Goal: Information Seeking & Learning: Learn about a topic

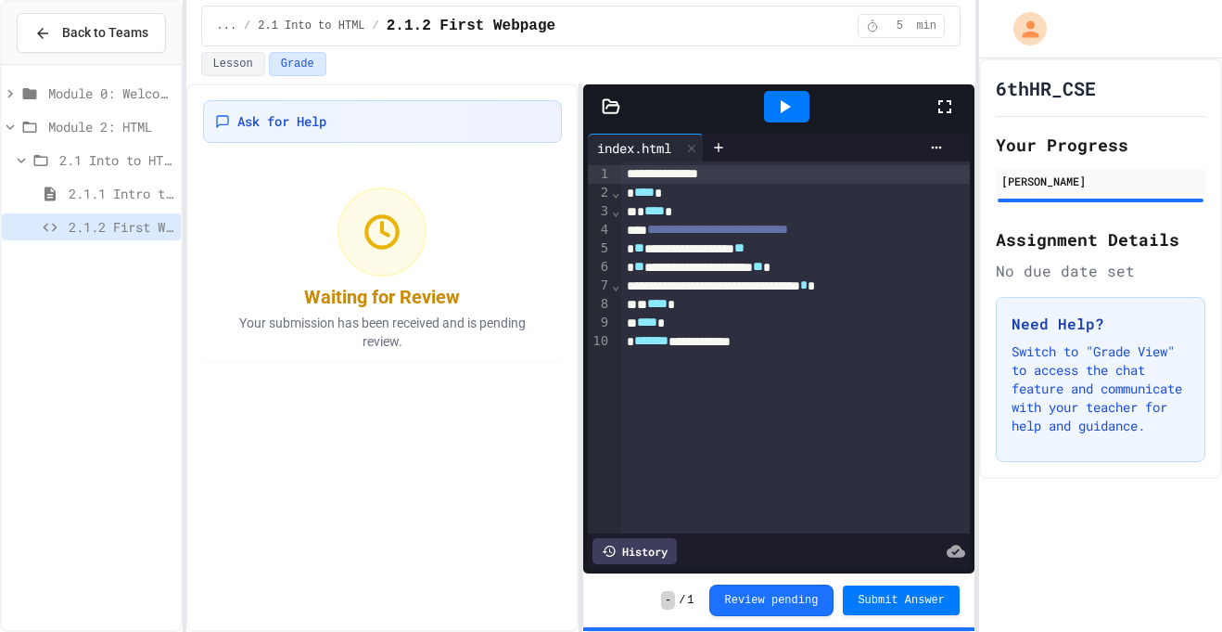
click at [112, 123] on span "Module 2: HTML" at bounding box center [110, 126] width 125 height 19
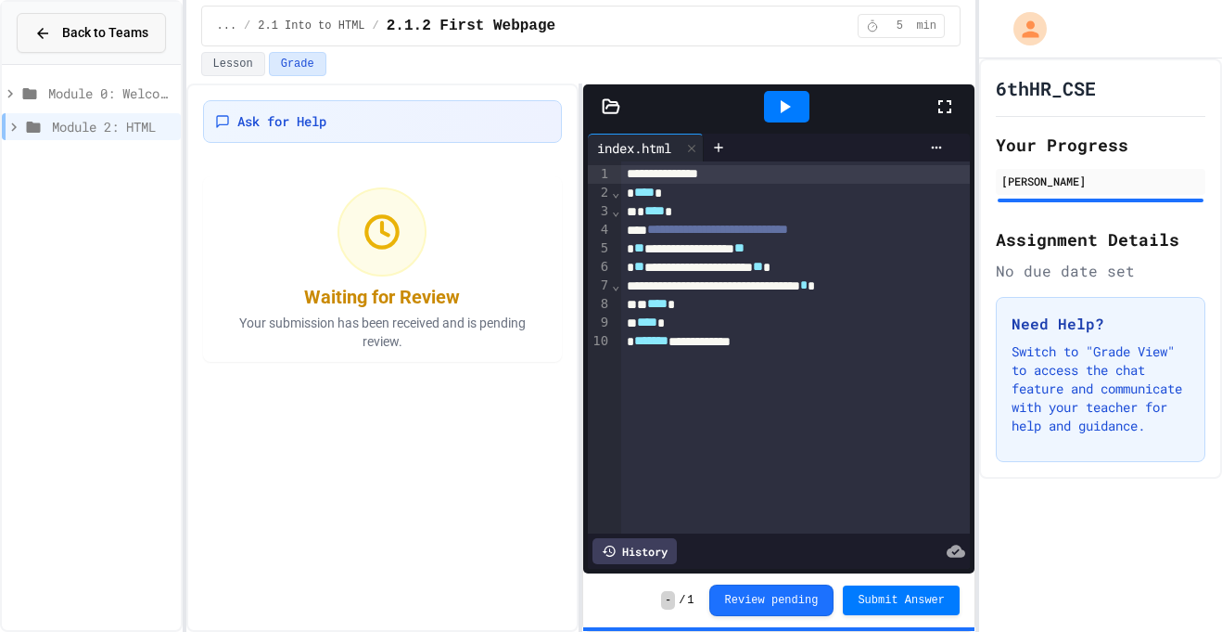
click at [50, 45] on button "Back to Teams" at bounding box center [91, 33] width 149 height 40
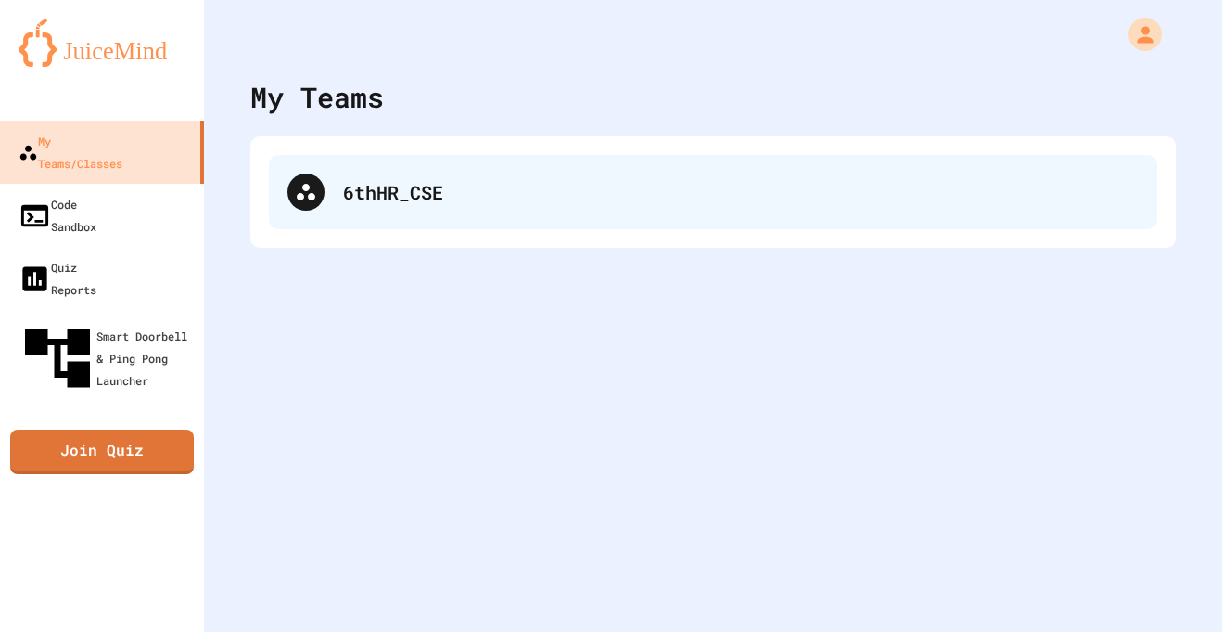
click at [435, 170] on div "6thHR_CSE" at bounding box center [713, 192] width 888 height 74
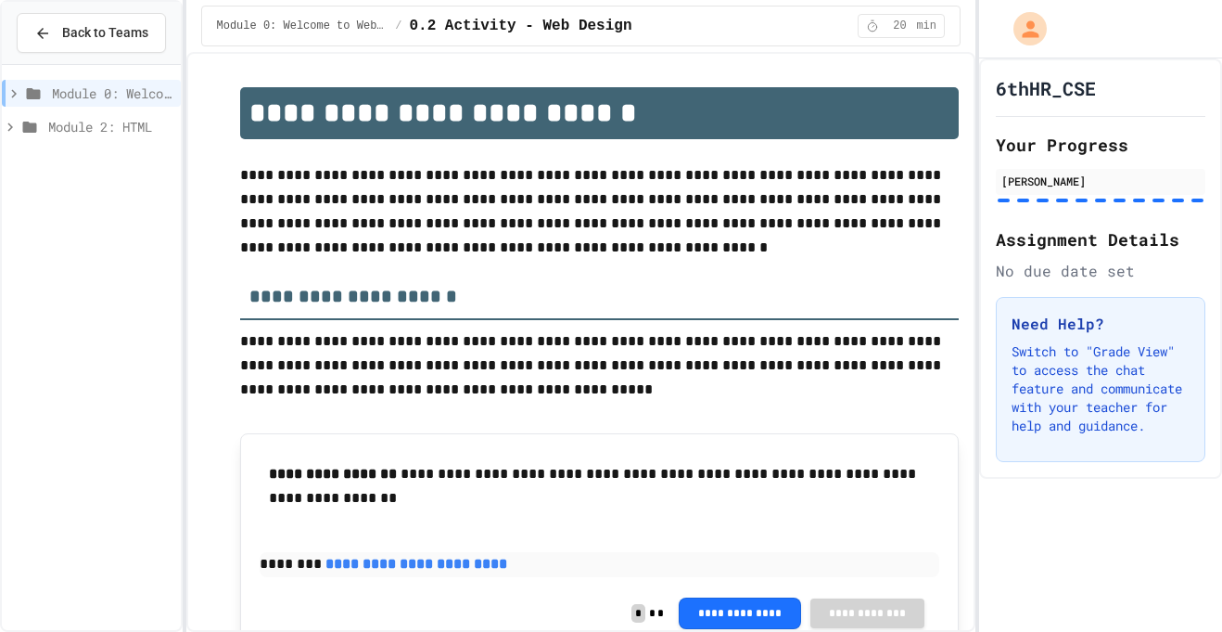
click at [13, 92] on icon at bounding box center [14, 93] width 17 height 17
click at [70, 95] on span "Module 0: Welcome to Web Development" at bounding box center [110, 92] width 125 height 19
click at [11, 93] on icon at bounding box center [14, 93] width 17 height 17
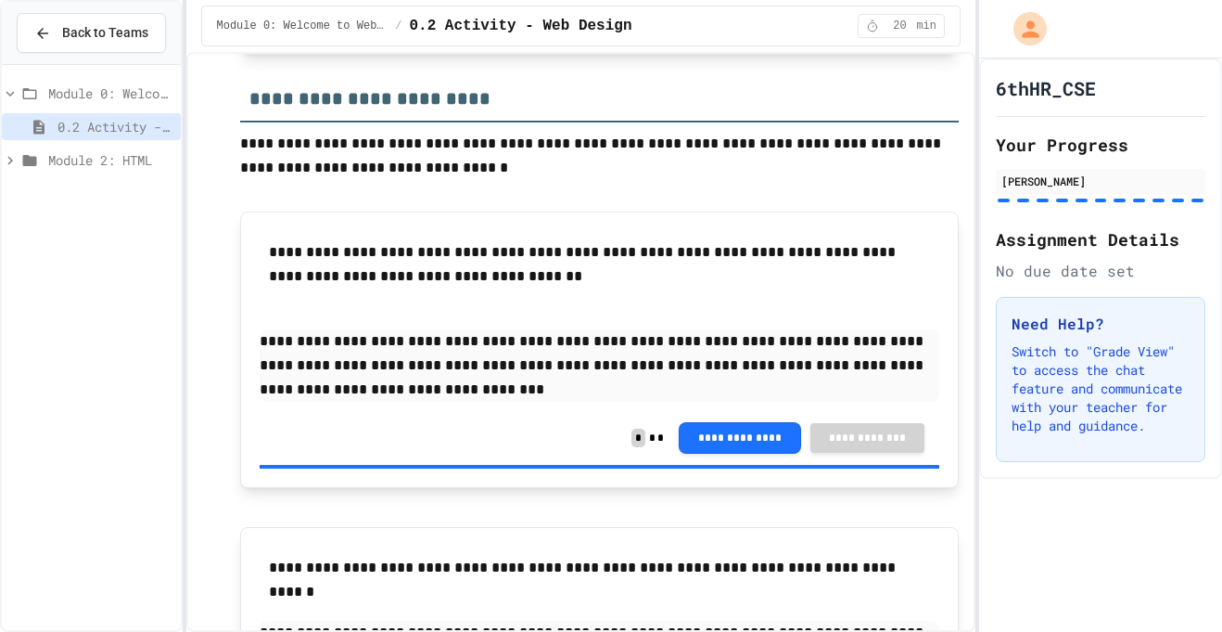
scroll to position [882, 0]
